Goal: Find contact information: Find contact information

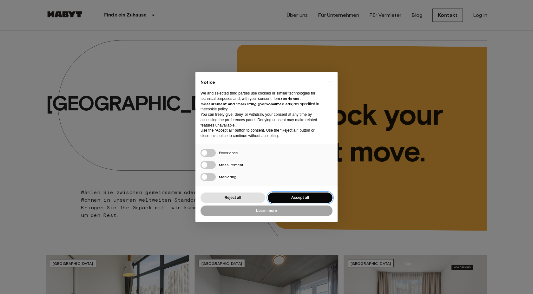
click at [304, 196] on button "Accept all" at bounding box center [300, 198] width 65 height 10
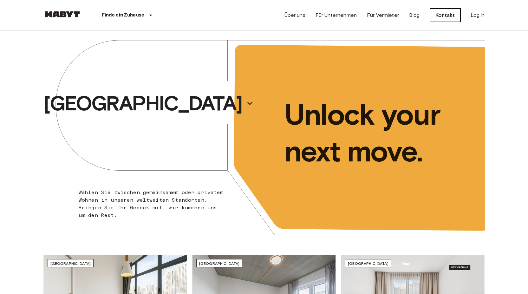
click at [446, 16] on link "Kontakt" at bounding box center [445, 15] width 30 height 13
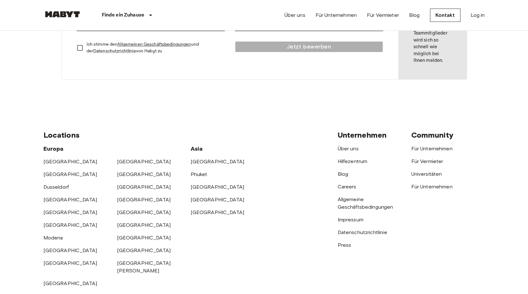
scroll to position [288, 0]
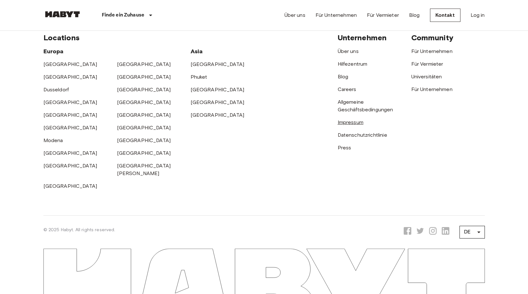
click at [351, 121] on link "Impressum" at bounding box center [351, 122] width 26 height 6
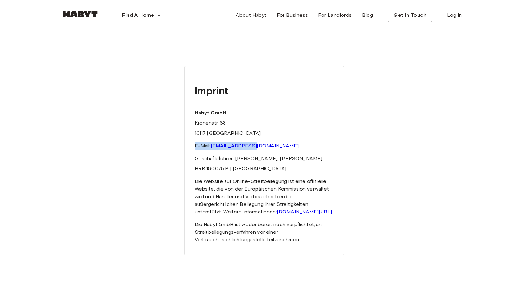
drag, startPoint x: 258, startPoint y: 147, endPoint x: 195, endPoint y: 145, distance: 63.8
click at [195, 145] on p "E-Mail: [EMAIL_ADDRESS][DOMAIN_NAME]" at bounding box center [264, 146] width 139 height 8
